Goal: Navigation & Orientation: Go to known website

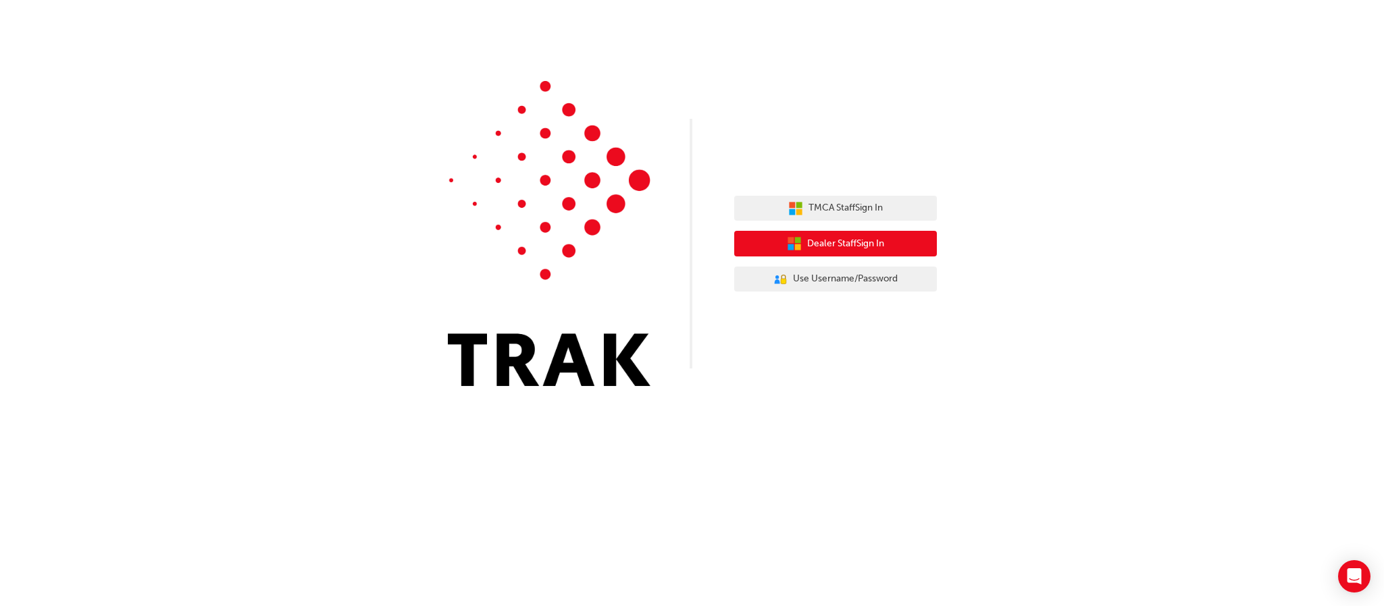
click at [875, 245] on span "Dealer Staff Sign In" at bounding box center [845, 244] width 77 height 16
